Goal: Information Seeking & Learning: Learn about a topic

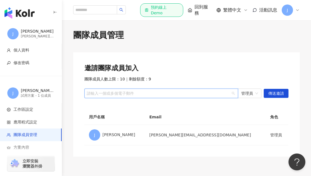
click at [190, 96] on div "請輸入一個或多個電子郵件" at bounding box center [160, 94] width 153 height 10
type input "*"
click at [117, 94] on div at bounding box center [157, 93] width 145 height 4
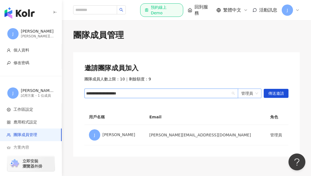
click at [255, 93] on span "管理員" at bounding box center [249, 93] width 17 height 9
type input "**********"
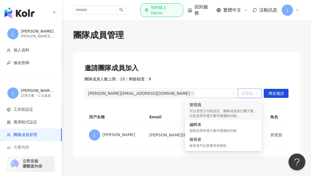
click at [255, 93] on span "管理員" at bounding box center [249, 93] width 17 height 9
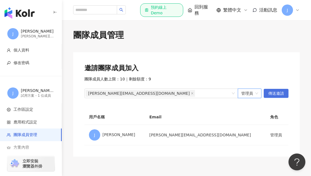
click at [282, 95] on span "傳送邀請" at bounding box center [276, 93] width 16 height 9
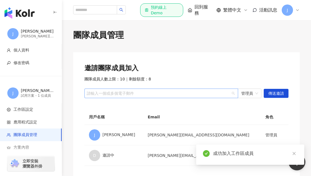
click at [180, 95] on div at bounding box center [157, 93] width 145 height 4
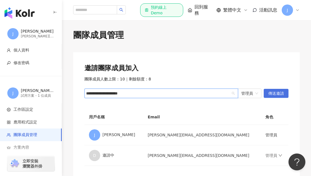
type input "**********"
click at [275, 96] on span "傳送邀請" at bounding box center [276, 93] width 16 height 9
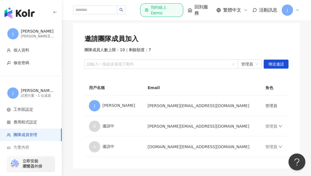
scroll to position [30, 0]
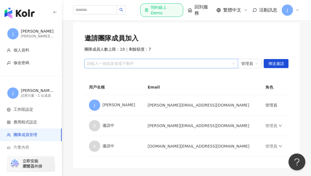
click at [162, 62] on div at bounding box center [157, 64] width 145 height 4
type input "**********"
click at [273, 67] on span "傳送邀請" at bounding box center [276, 63] width 16 height 9
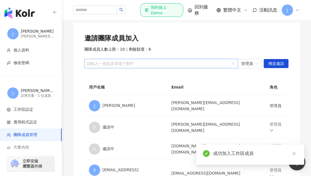
click at [150, 64] on div at bounding box center [157, 64] width 145 height 4
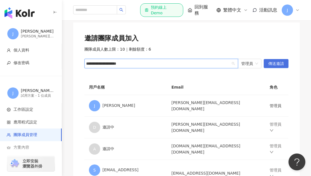
type input "**********"
click at [283, 66] on span "傳送邀請" at bounding box center [276, 63] width 16 height 9
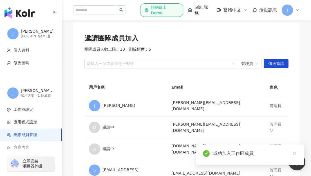
drag, startPoint x: 310, startPoint y: 64, endPoint x: 316, endPoint y: 102, distance: 38.6
click at [310, 102] on html "J Judy Lin Judy.Lin@bausch.com 個人資料 修改密碼 J Judy Lin 的工作區 試用方案 - 1 位成員 工作區設定 應用程…" at bounding box center [155, 58] width 311 height 176
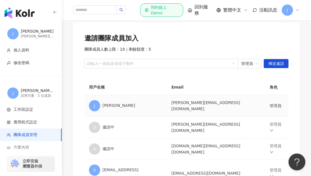
click at [130, 115] on td "J Judy Lin" at bounding box center [125, 106] width 82 height 22
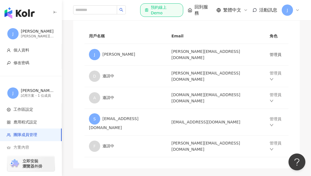
scroll to position [81, 0]
click at [27, 11] on img "button" at bounding box center [19, 12] width 30 height 11
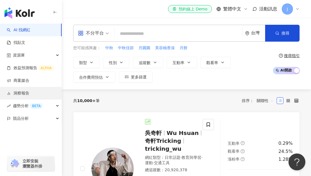
click at [28, 92] on link "洞察報告" at bounding box center [18, 93] width 22 height 6
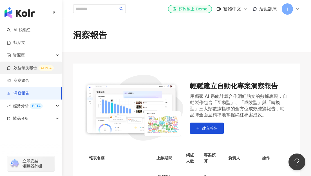
click at [34, 69] on link "效益預測報告 ALPHA" at bounding box center [30, 68] width 47 height 6
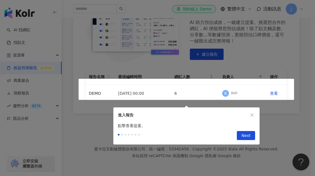
scroll to position [0, 4]
click at [100, 118] on div at bounding box center [157, 88] width 315 height 176
click at [242, 131] on span "Next" at bounding box center [245, 135] width 9 height 9
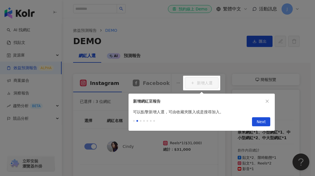
click at [200, 52] on div at bounding box center [157, 88] width 315 height 176
click at [214, 69] on div at bounding box center [157, 88] width 315 height 176
click at [267, 102] on icon "close" at bounding box center [267, 101] width 4 height 4
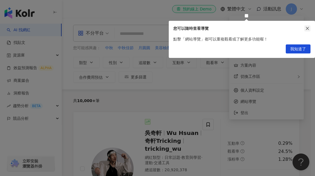
click at [307, 27] on icon "close" at bounding box center [307, 28] width 4 height 4
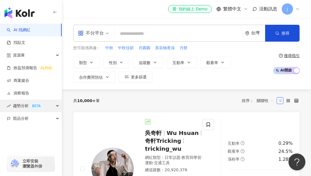
click at [21, 105] on span "趨勢分析 BETA" at bounding box center [28, 105] width 30 height 13
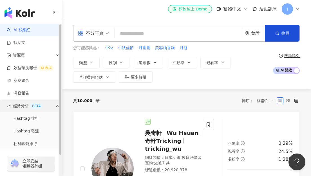
click at [21, 105] on span "趨勢分析 BETA" at bounding box center [28, 105] width 30 height 13
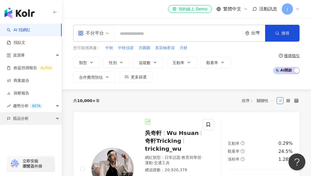
click at [21, 120] on span "競品分析" at bounding box center [21, 118] width 16 height 13
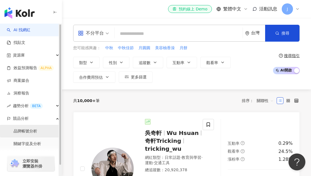
click at [28, 132] on link "品牌帳號分析" at bounding box center [25, 131] width 24 height 6
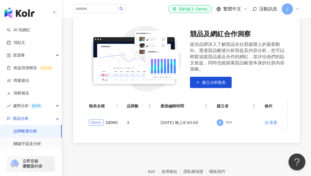
scroll to position [60, 0]
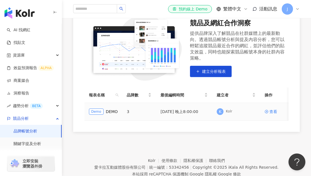
click at [104, 110] on div "Demo DEMO" at bounding box center [103, 111] width 29 height 6
click at [119, 111] on td "Demo DEMO" at bounding box center [103, 112] width 38 height 18
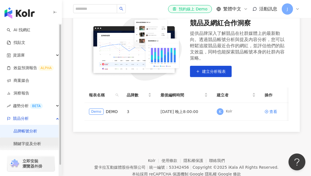
click at [26, 143] on link "關鍵字提及分析" at bounding box center [27, 144] width 28 height 6
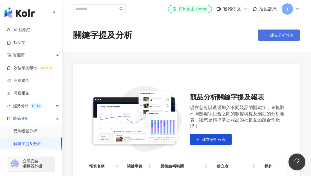
click at [284, 32] on button "建立分析報表" at bounding box center [279, 35] width 42 height 11
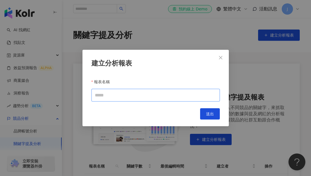
click at [129, 95] on input "報表名稱" at bounding box center [155, 95] width 128 height 13
type input "*****"
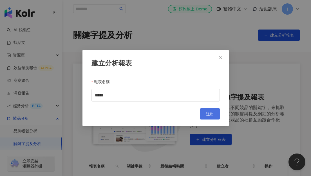
click at [210, 114] on span "送出" at bounding box center [210, 114] width 8 height 4
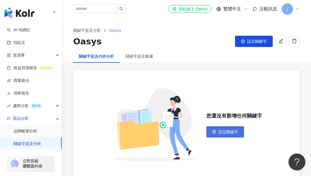
click at [219, 133] on span "設定關鍵字" at bounding box center [228, 132] width 20 height 4
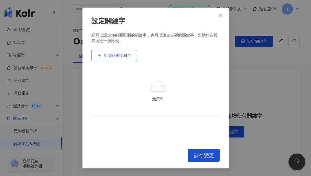
click at [113, 56] on span "新增關鍵字組合" at bounding box center [117, 55] width 28 height 4
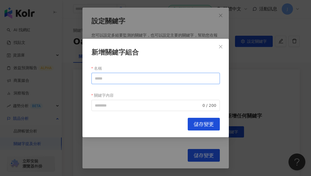
click at [106, 78] on input "名稱" at bounding box center [155, 78] width 128 height 11
type input "*"
type input "***"
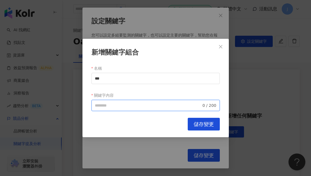
click at [140, 103] on input "關鍵字內容" at bounding box center [148, 105] width 107 height 6
type input "***"
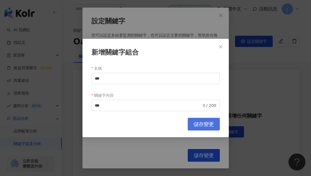
click at [198, 128] on button "儲存變更" at bounding box center [203, 124] width 32 height 13
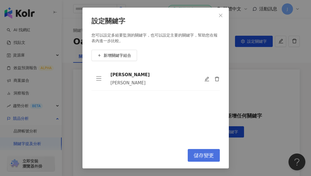
click at [206, 160] on button "儲存變更" at bounding box center [203, 155] width 32 height 13
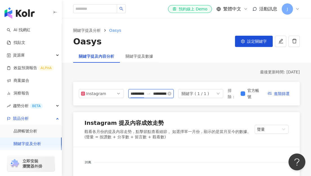
click at [140, 94] on input "**********" at bounding box center [136, 93] width 13 height 6
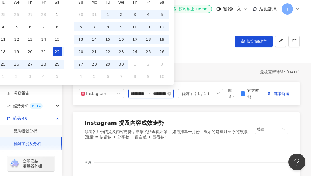
click at [140, 94] on input "**********" at bounding box center [136, 93] width 13 height 6
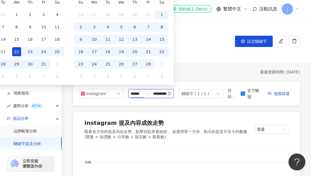
click at [165, 92] on input "**********" at bounding box center [159, 93] width 13 height 6
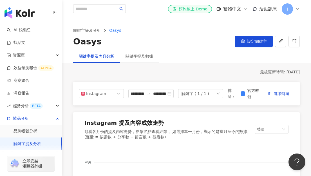
click at [213, 62] on div "關鍵字提及內容分析 關鍵字提及數據" at bounding box center [186, 56] width 249 height 13
click at [156, 94] on input "**********" at bounding box center [159, 93] width 13 height 6
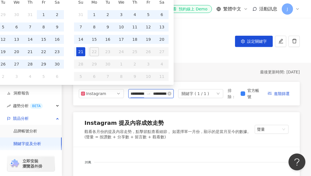
click at [136, 94] on input "**********" at bounding box center [136, 93] width 13 height 6
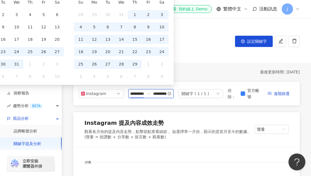
scroll to position [0, 7]
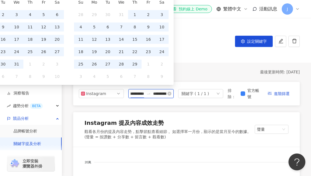
type input "**********"
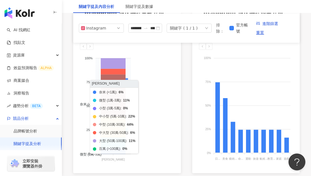
click at [115, 93] on icon at bounding box center [113, 95] width 25 height 42
click at [116, 74] on icon at bounding box center [113, 72] width 25 height 6
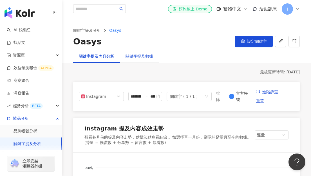
click at [141, 56] on div "關鍵字提及數據" at bounding box center [139, 56] width 28 height 6
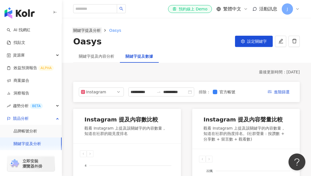
click at [96, 30] on link "關鍵字提及分析" at bounding box center [87, 30] width 30 height 6
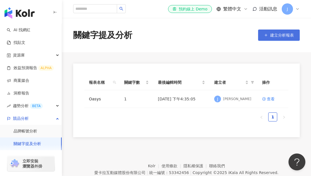
click at [283, 36] on span "建立分析報表" at bounding box center [282, 35] width 24 height 4
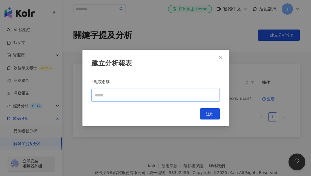
click at [139, 97] on input "報表名稱" at bounding box center [155, 95] width 128 height 13
type input "*****"
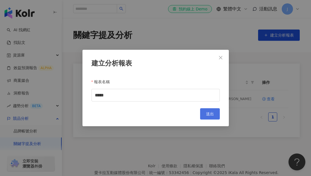
click at [204, 114] on button "送出" at bounding box center [210, 113] width 20 height 11
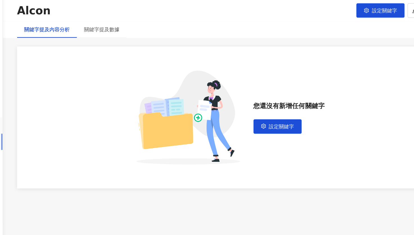
drag, startPoint x: 198, startPoint y: 26, endPoint x: 227, endPoint y: 37, distance: 30.6
click at [227, 37] on div "Alcon 設定關鍵字" at bounding box center [238, 42] width 330 height 12
click at [310, 40] on span "設定關鍵字" at bounding box center [360, 41] width 20 height 4
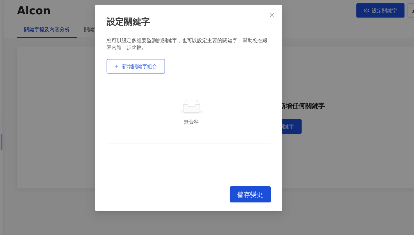
click at [173, 83] on span "新增關鍵字組合" at bounding box center [169, 85] width 28 height 4
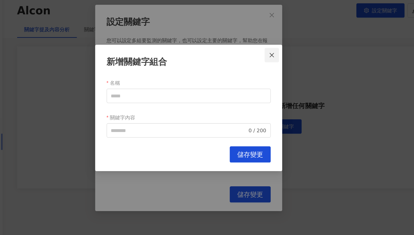
click at [273, 76] on icon "close" at bounding box center [271, 75] width 3 height 3
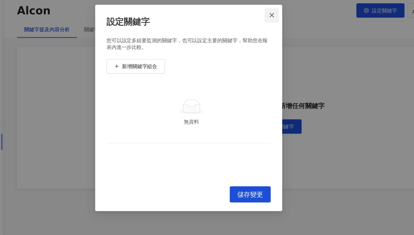
click at [269, 45] on span "Close" at bounding box center [271, 45] width 11 height 4
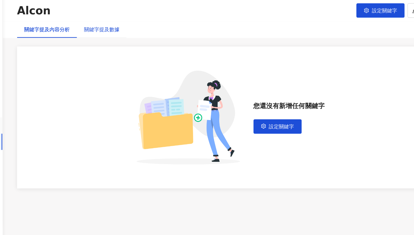
click at [137, 55] on div "關鍵字提及數據" at bounding box center [139, 56] width 28 height 6
click at [86, 58] on div "關鍵字提及內容分析" at bounding box center [96, 56] width 35 height 6
click at [310, 43] on span "設定關鍵字" at bounding box center [360, 41] width 20 height 4
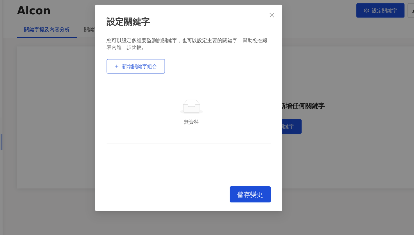
click at [174, 87] on span "新增關鍵字組合" at bounding box center [169, 85] width 28 height 4
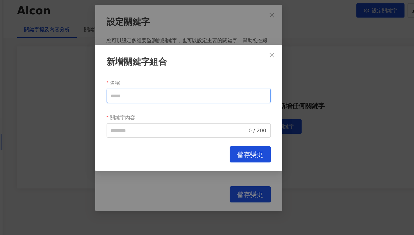
click at [170, 108] on input "名稱" at bounding box center [207, 107] width 128 height 11
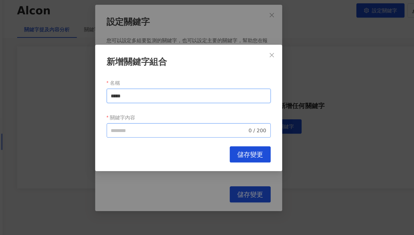
type input "*****"
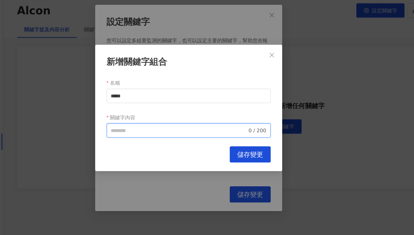
click at [166, 132] on input "關鍵字內容" at bounding box center [199, 135] width 107 height 6
type input "*"
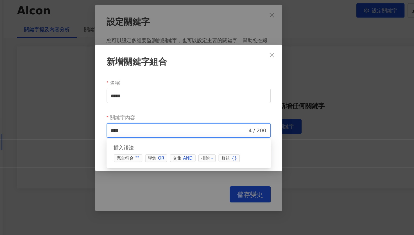
click at [184, 157] on div "OR" at bounding box center [185, 157] width 5 height 6
click at [182, 155] on span "聯集 OR" at bounding box center [181, 156] width 17 height 6
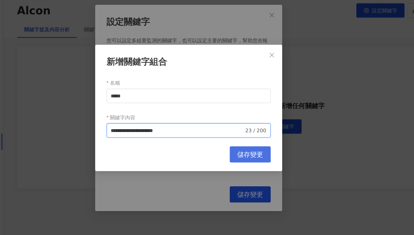
type input "**********"
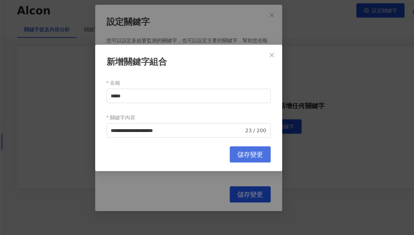
click at [259, 152] on span "儲存變更" at bounding box center [255, 154] width 20 height 6
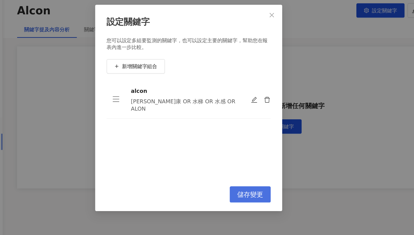
click at [255, 176] on span "儲存變更" at bounding box center [255, 185] width 20 height 6
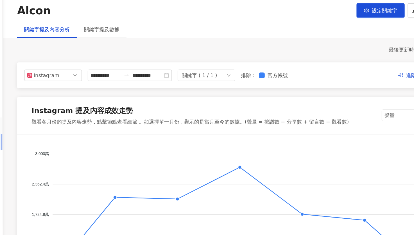
scroll to position [107, 0]
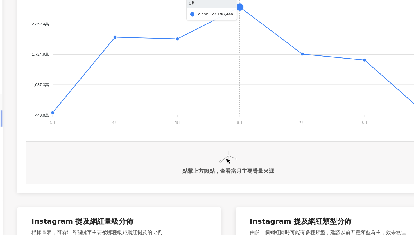
click at [247, 58] on foreignobject at bounding box center [238, 94] width 316 height 112
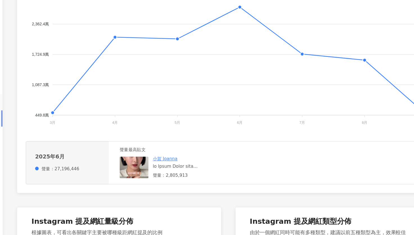
click at [186, 173] on link "小賀 Joanna" at bounding box center [188, 175] width 19 height 4
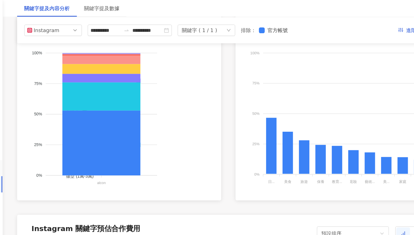
scroll to position [327, 0]
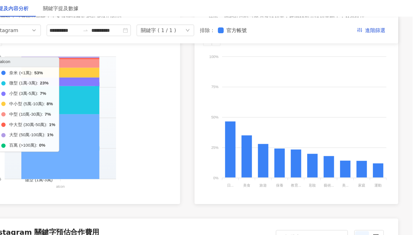
click at [148, 107] on icon at bounding box center [138, 114] width 61 height 51
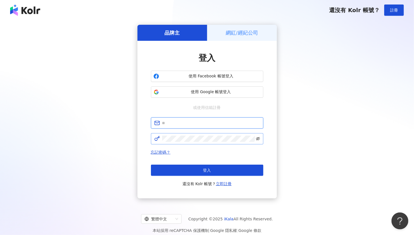
type input "**********"
click at [258, 139] on icon "eye-invisible" at bounding box center [258, 138] width 1 height 1
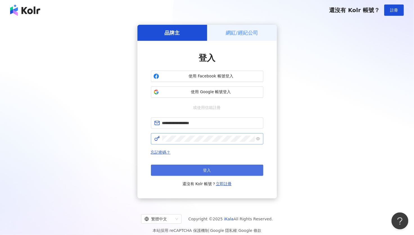
click at [217, 172] on button "登入" at bounding box center [207, 169] width 112 height 11
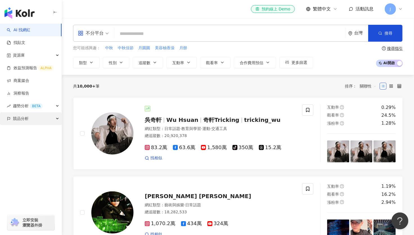
click at [20, 117] on span "競品分析" at bounding box center [21, 118] width 16 height 13
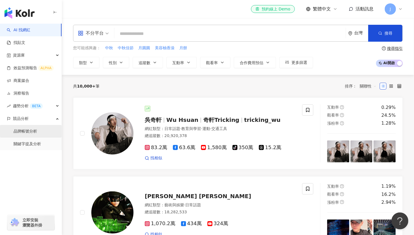
click at [30, 131] on link "品牌帳號分析" at bounding box center [25, 131] width 24 height 6
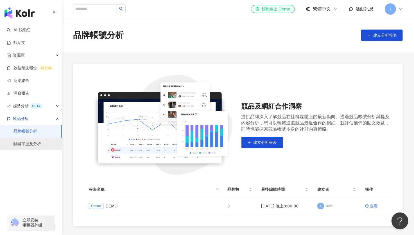
click at [31, 146] on link "關鍵字提及分析" at bounding box center [27, 144] width 28 height 6
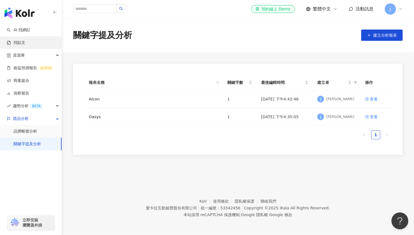
click at [25, 43] on link "找貼文" at bounding box center [16, 43] width 19 height 6
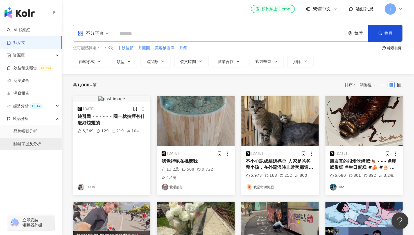
click at [30, 147] on link "關鍵字提及分析" at bounding box center [27, 144] width 28 height 6
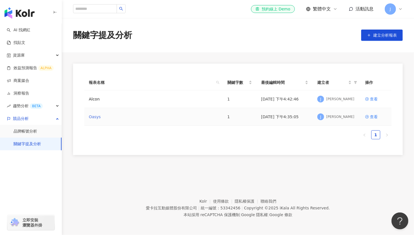
click at [95, 115] on link "Oasys" at bounding box center [95, 117] width 12 height 6
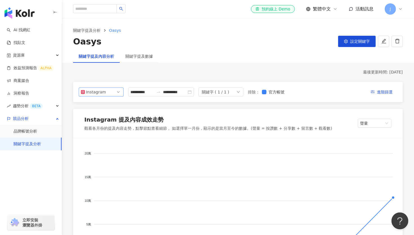
click at [116, 90] on span "Instagram" at bounding box center [101, 92] width 40 height 8
click at [112, 113] on div "Facebook" at bounding box center [101, 114] width 36 height 6
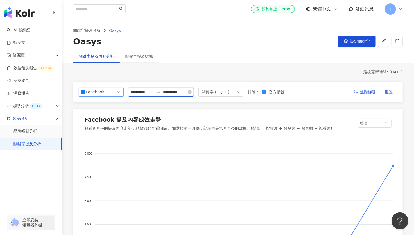
click at [154, 92] on input "**********" at bounding box center [142, 92] width 24 height 6
click at [137, 93] on input "**********" at bounding box center [142, 92] width 24 height 6
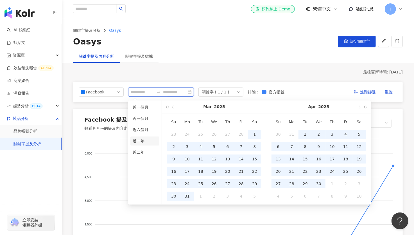
type input "**********"
click at [146, 139] on li "近一年" at bounding box center [144, 140] width 29 height 9
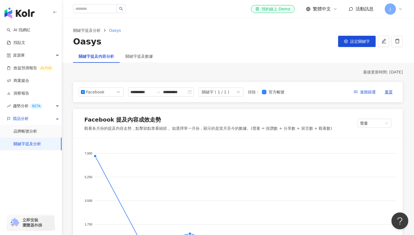
click at [242, 69] on div "最後更新時間: 2025/9/21" at bounding box center [238, 72] width 330 height 6
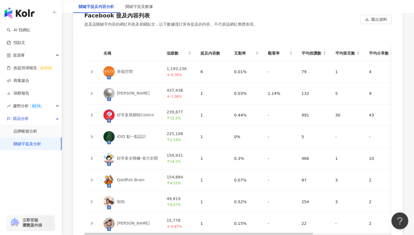
scroll to position [1391, 0]
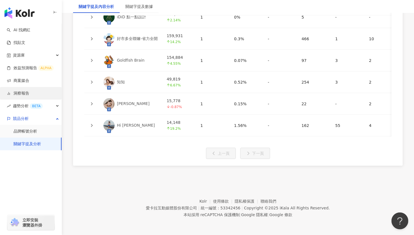
click at [29, 91] on link "洞察報告" at bounding box center [18, 93] width 22 height 6
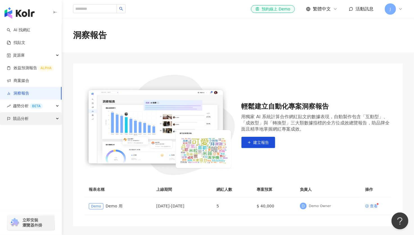
click at [35, 118] on div "競品分析" at bounding box center [31, 118] width 62 height 13
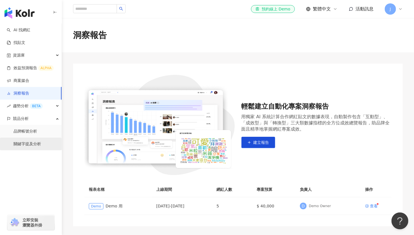
click at [28, 141] on link "關鍵字提及分析" at bounding box center [27, 144] width 28 height 6
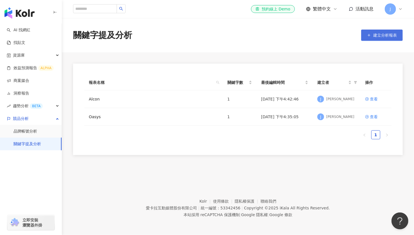
click at [384, 36] on span "建立分析報表" at bounding box center [385, 35] width 24 height 4
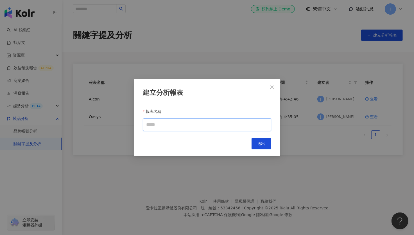
click at [188, 123] on input "報表名稱" at bounding box center [207, 124] width 128 height 13
type input "*"
type input "***"
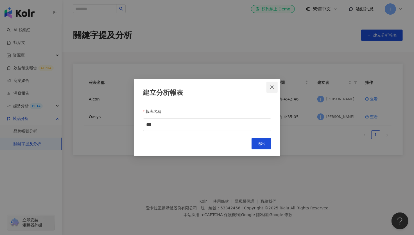
click at [271, 88] on icon "close" at bounding box center [272, 87] width 4 height 4
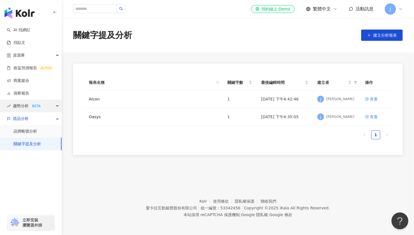
click at [39, 106] on div "BETA" at bounding box center [36, 106] width 13 height 6
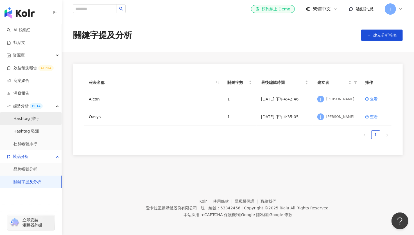
click at [39, 117] on link "Hashtag 排行" at bounding box center [26, 119] width 26 height 6
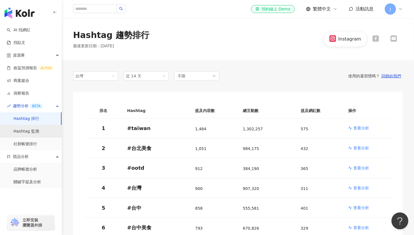
click at [37, 128] on link "Hashtag 監測" at bounding box center [26, 131] width 26 height 6
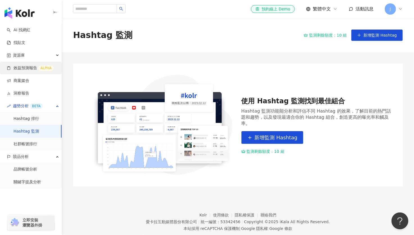
click at [47, 65] on link "效益預測報告 ALPHA" at bounding box center [30, 68] width 47 height 6
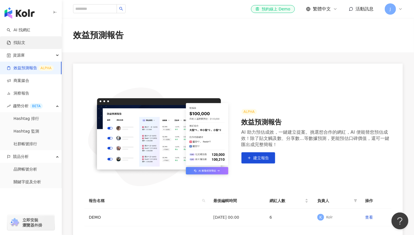
click at [25, 40] on link "找貼文" at bounding box center [16, 43] width 19 height 6
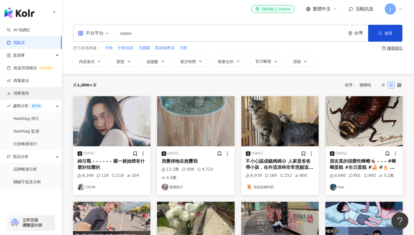
click at [28, 92] on link "洞察報告" at bounding box center [18, 93] width 22 height 6
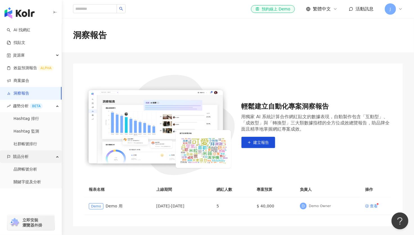
click at [32, 161] on div "競品分析" at bounding box center [31, 156] width 62 height 13
click at [29, 170] on link "品牌帳號分析" at bounding box center [25, 169] width 24 height 6
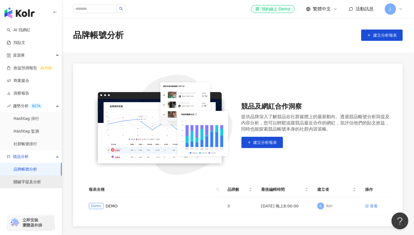
click at [33, 180] on link "關鍵字提及分析" at bounding box center [27, 182] width 28 height 6
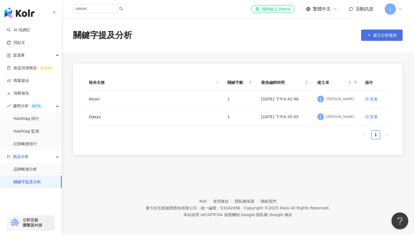
click at [395, 40] on button "建立分析報表" at bounding box center [382, 35] width 42 height 11
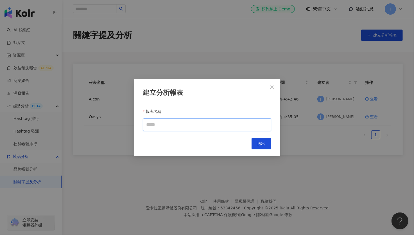
click at [176, 126] on input "報表名稱" at bounding box center [207, 124] width 128 height 13
type input "**"
click at [255, 141] on button "送出" at bounding box center [262, 143] width 20 height 11
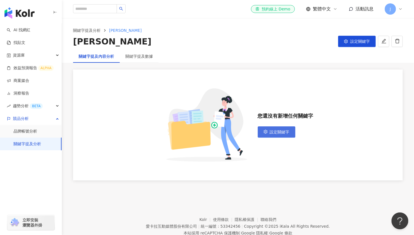
click at [284, 132] on span "設定關鍵字" at bounding box center [280, 132] width 20 height 4
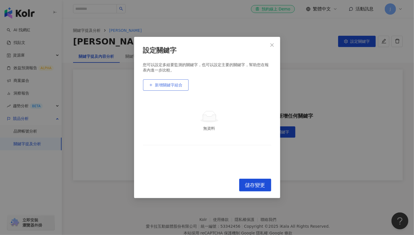
click at [178, 88] on button "新增關鍵字組合" at bounding box center [166, 84] width 46 height 11
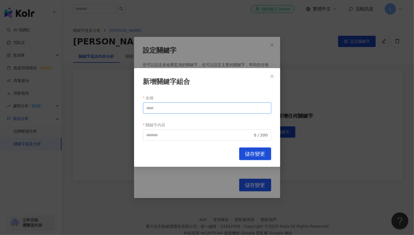
click at [168, 112] on input "名稱" at bounding box center [207, 107] width 128 height 11
type input "*"
type input "******"
click at [163, 134] on input "關鍵字內容" at bounding box center [199, 135] width 107 height 6
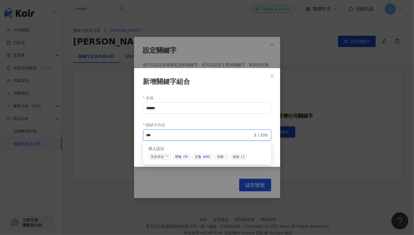
click at [185, 158] on div "OR" at bounding box center [185, 157] width 5 height 6
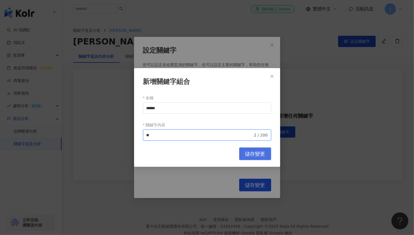
type input "**"
click at [260, 151] on span "儲存變更" at bounding box center [255, 154] width 20 height 6
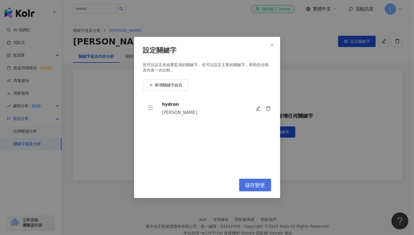
click at [255, 185] on span "儲存變更" at bounding box center [255, 185] width 20 height 6
